Goal: Obtain resource: Download file/media

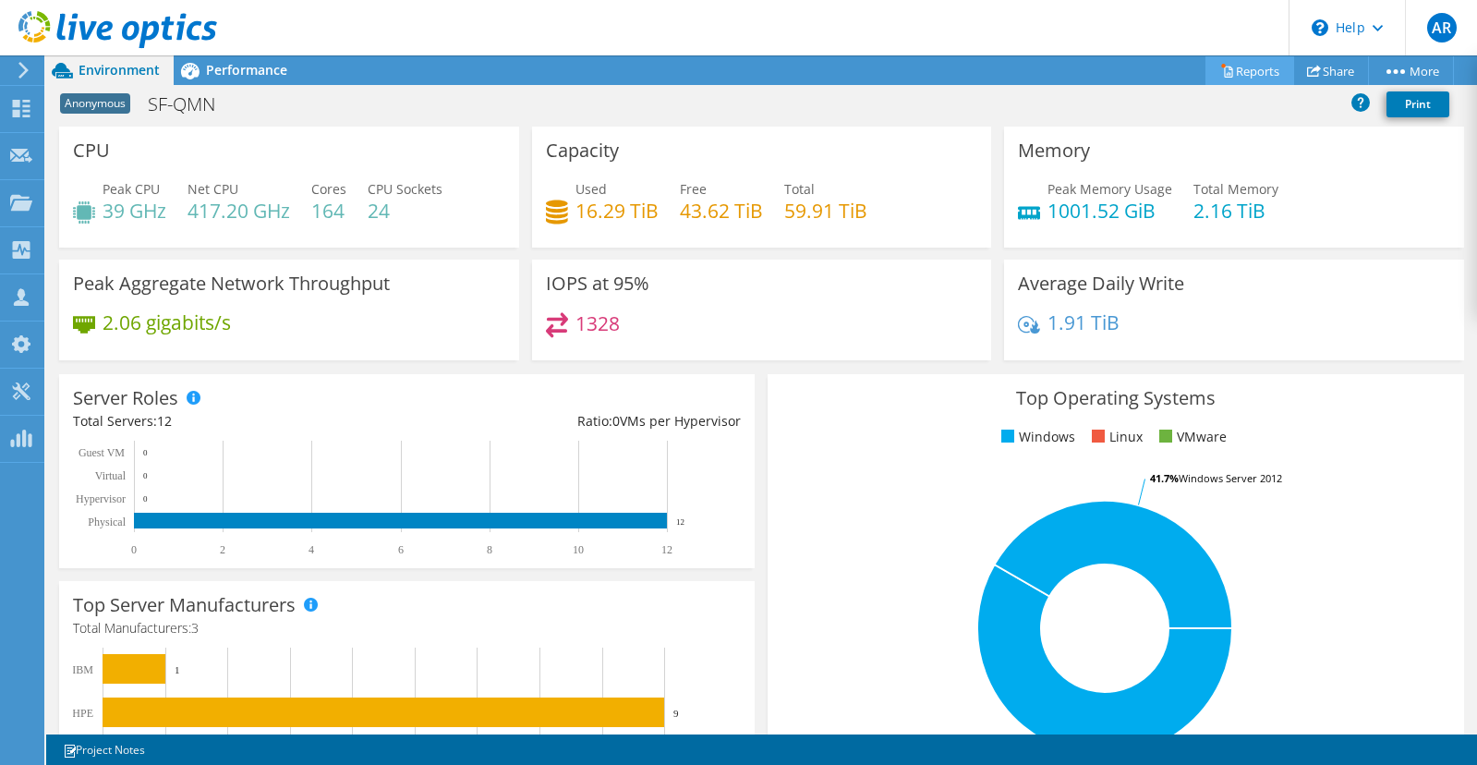
click at [1228, 61] on link "Reports" at bounding box center [1249, 70] width 89 height 29
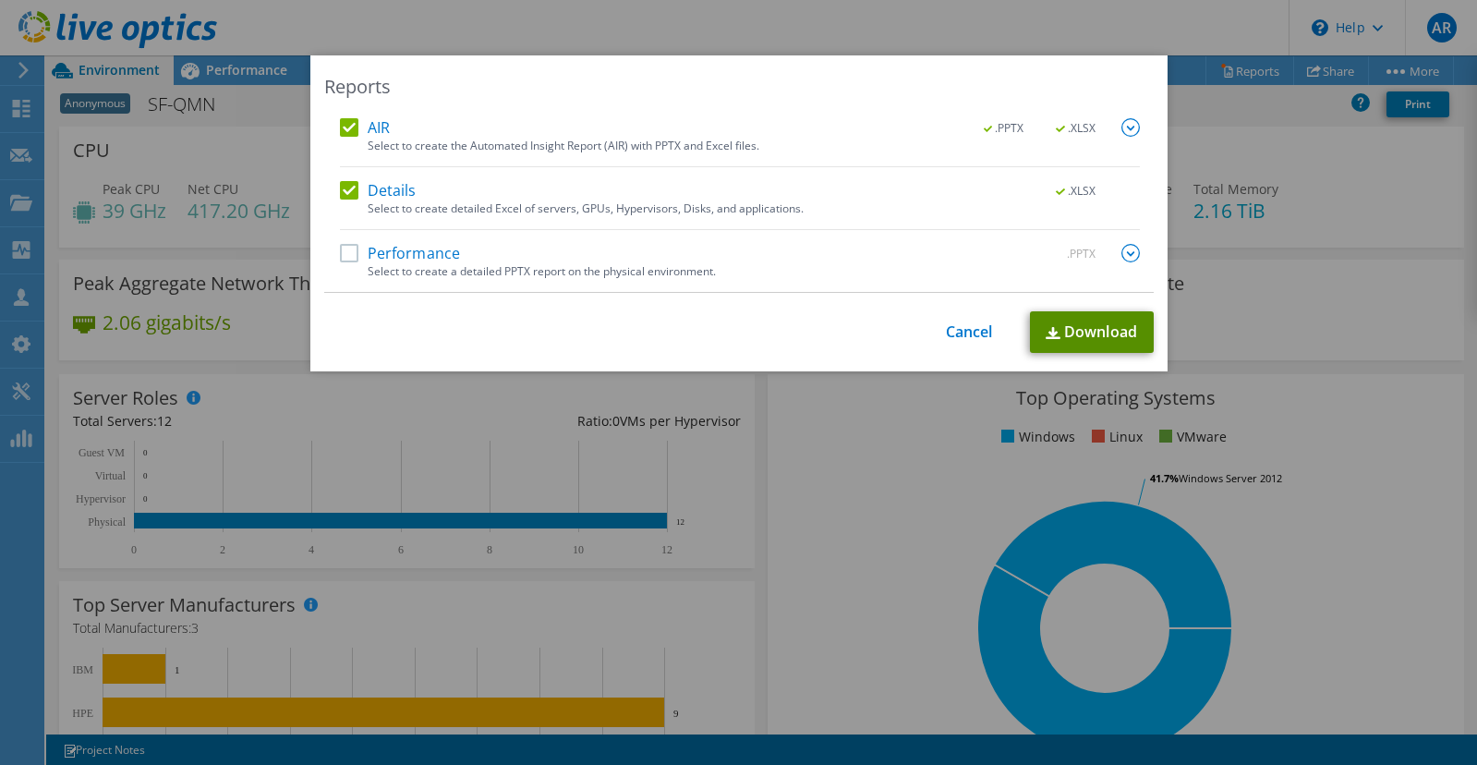
click at [1127, 332] on link "Download" at bounding box center [1092, 332] width 124 height 42
click at [946, 340] on link "Cancel" at bounding box center [969, 332] width 47 height 18
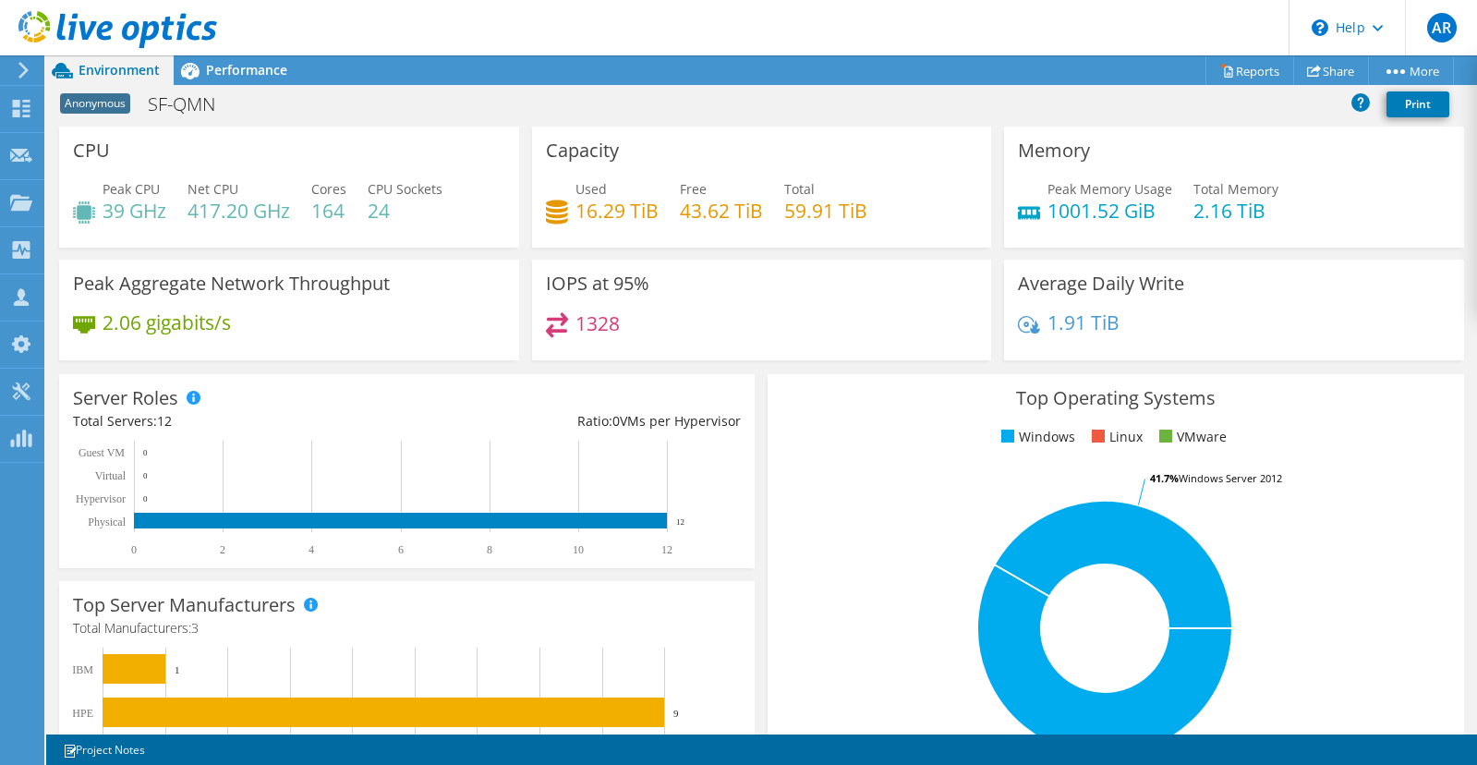
click at [1384, 202] on div "Peak Memory Usage 1001.52 GiB Total Memory 2.16 TiB" at bounding box center [1234, 209] width 432 height 60
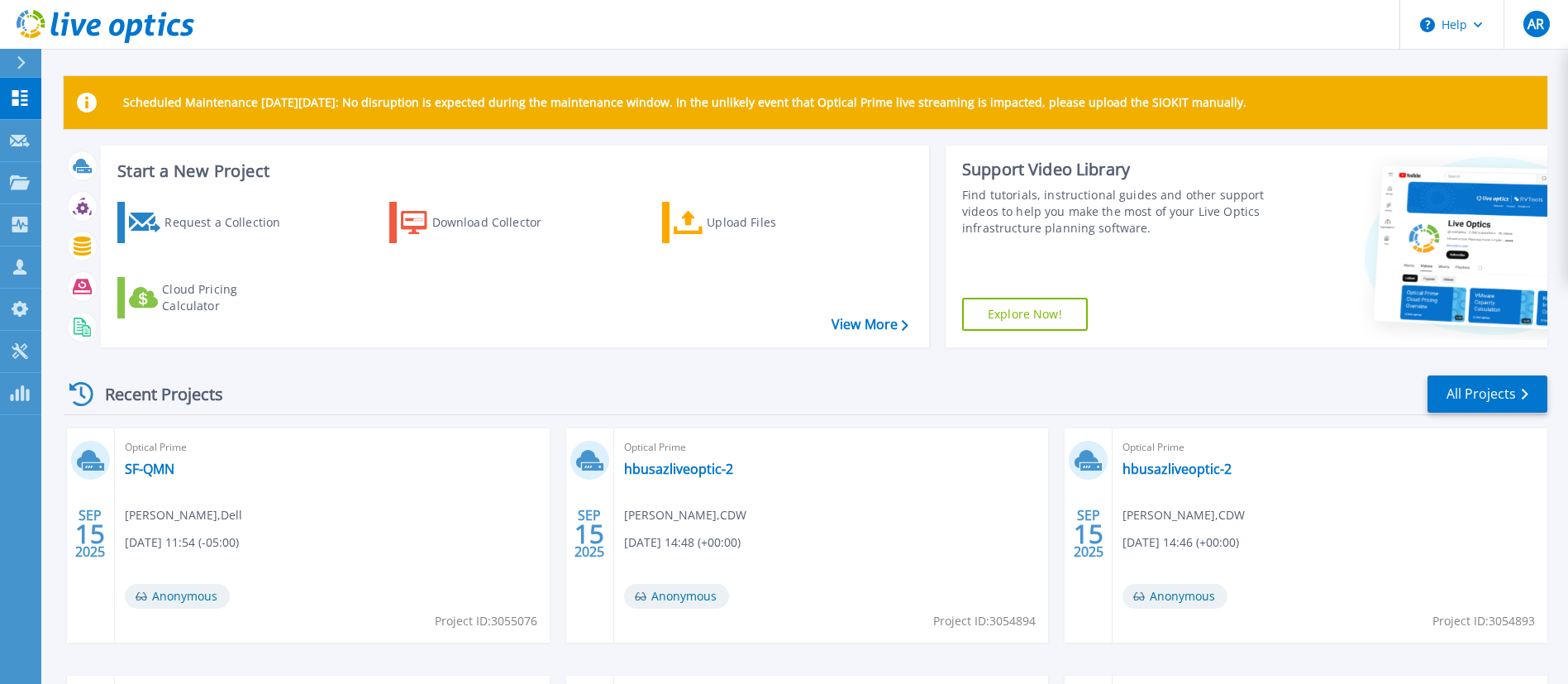
click at [81, 92] on icon at bounding box center [87, 102] width 20 height 20
click at [607, 330] on div "Request a Collection Download Collector Upload Files Cloud Pricing Calculator" at bounding box center [512, 264] width 816 height 150
click at [609, 395] on div "Recent Projects All Projects" at bounding box center [805, 394] width 1484 height 41
click at [571, 367] on div "Recent Projects All Projects [DATE] Optical Prime SF-QMN [PERSON_NAME] , Dell […" at bounding box center [805, 648] width 1484 height 576
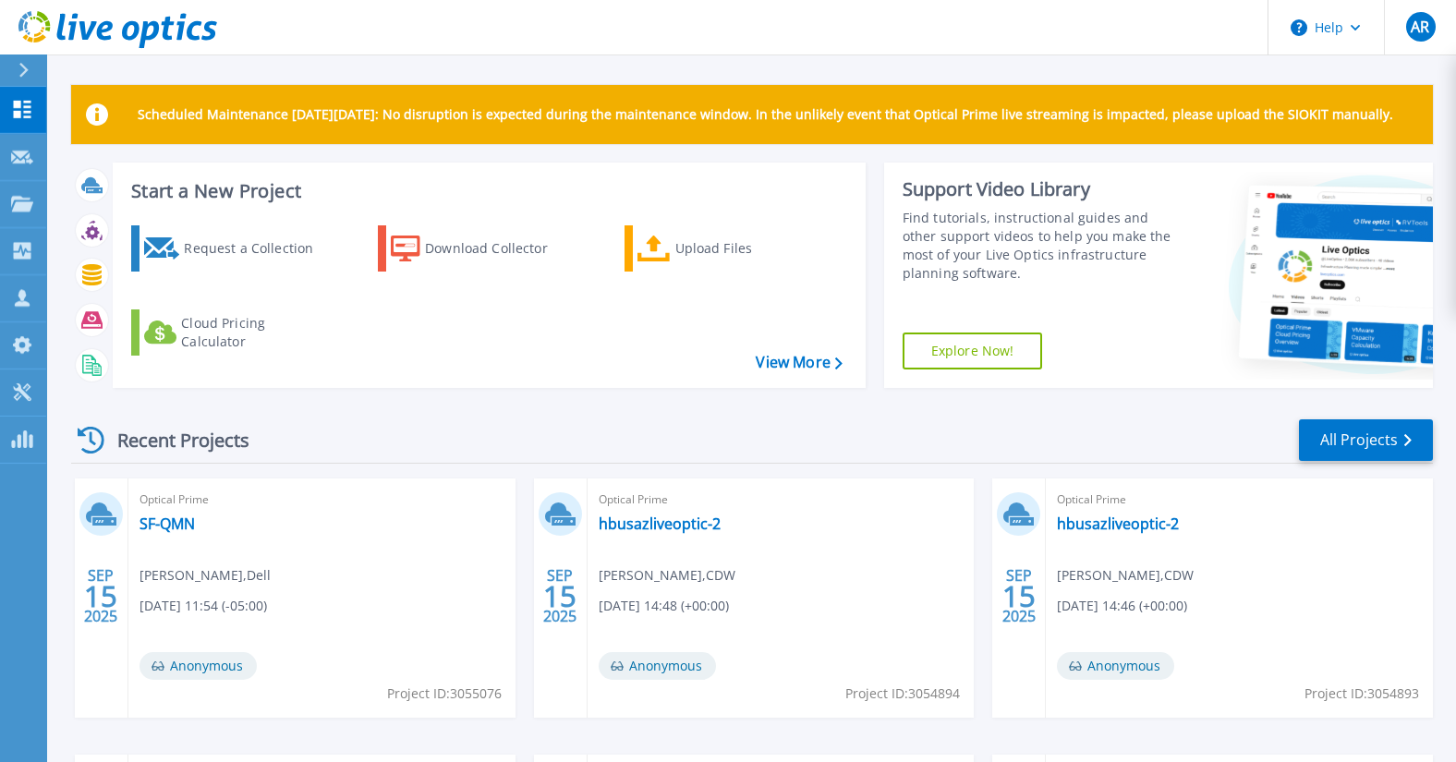
click at [298, 450] on div "Recent Projects All Projects" at bounding box center [751, 440] width 1361 height 46
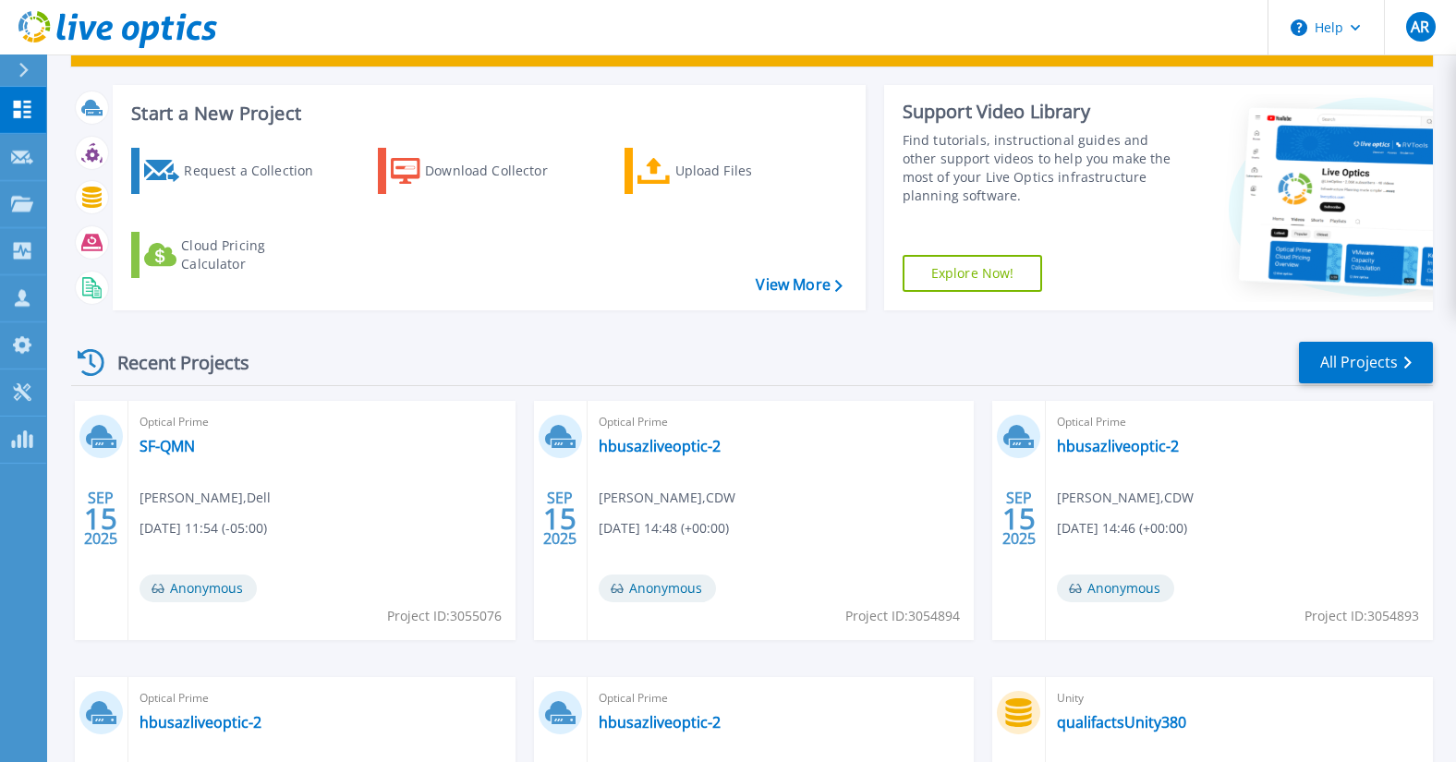
scroll to position [139, 0]
